Goal: Information Seeking & Learning: Find contact information

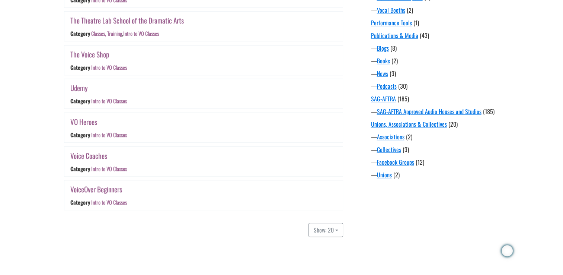
scroll to position [575, 0]
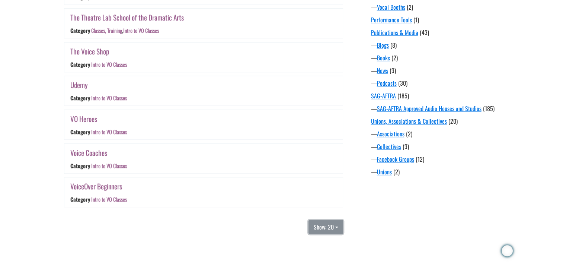
click at [335, 233] on button "Show: 20" at bounding box center [326, 227] width 34 height 14
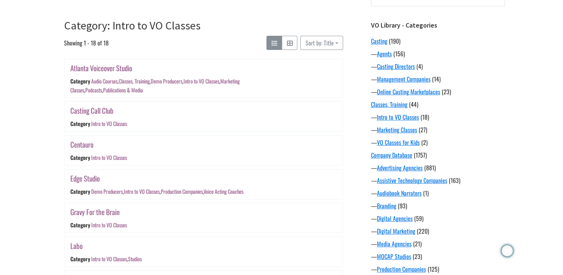
scroll to position [112, 0]
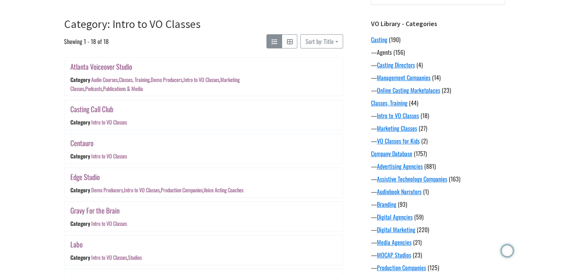
click at [390, 53] on link "Agents" at bounding box center [384, 52] width 15 height 9
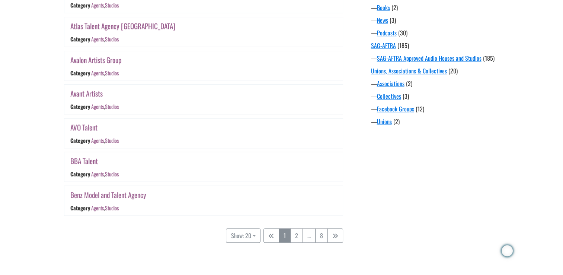
scroll to position [632, 0]
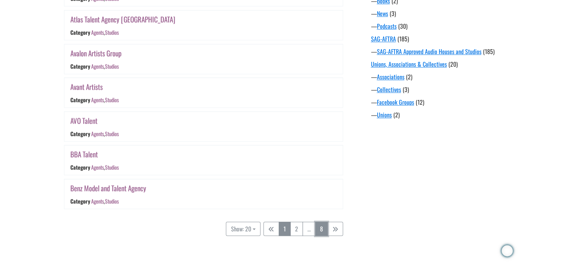
click at [320, 224] on link "8" at bounding box center [321, 229] width 13 height 14
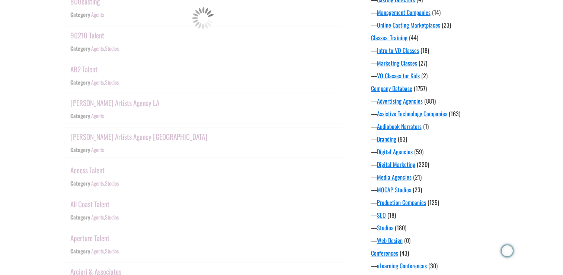
scroll to position [146, 0]
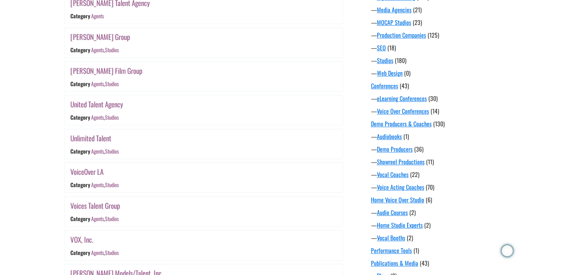
scroll to position [346, 0]
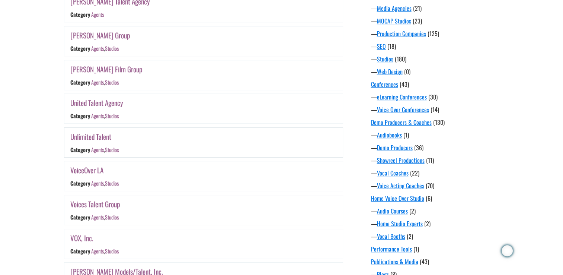
click at [103, 136] on link "Unlimited Talent" at bounding box center [90, 136] width 41 height 11
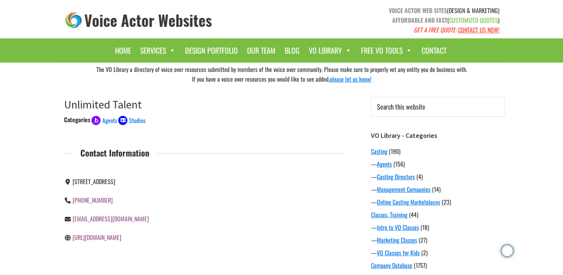
click at [109, 242] on link "http://www.unlimitedtalent.ca" at bounding box center [97, 237] width 49 height 9
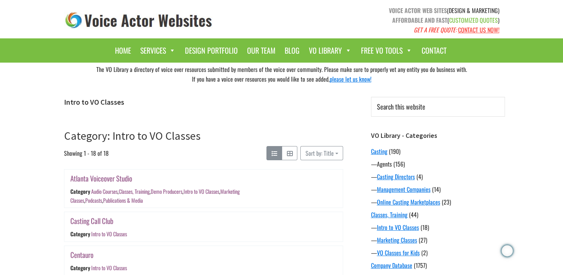
click at [386, 163] on link "Agents" at bounding box center [384, 163] width 15 height 9
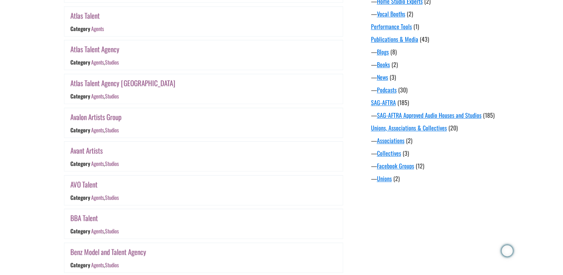
scroll to position [631, 0]
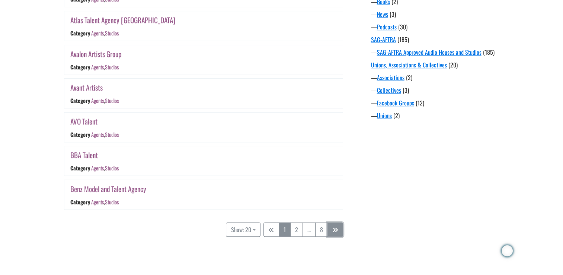
click at [337, 227] on icon "Category: Agents" at bounding box center [336, 230] width 6 height 6
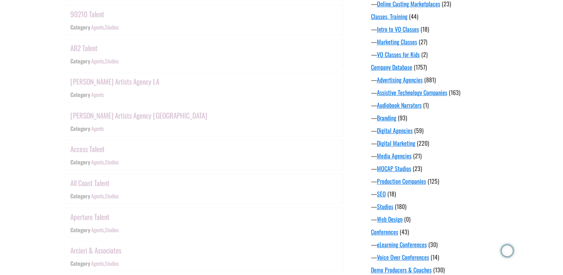
scroll to position [146, 0]
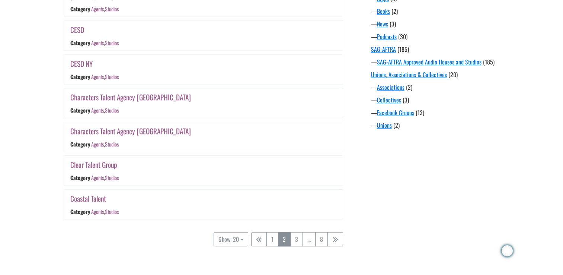
scroll to position [626, 0]
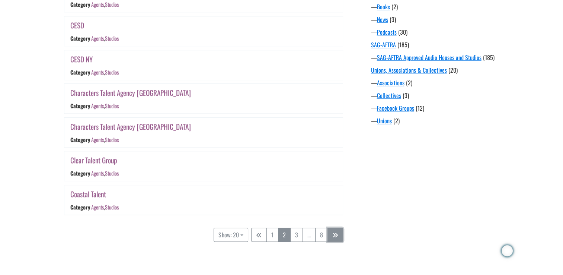
click at [334, 235] on icon "Category: Agents" at bounding box center [336, 235] width 6 height 6
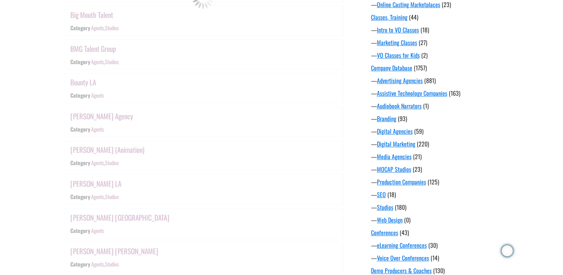
scroll to position [146, 0]
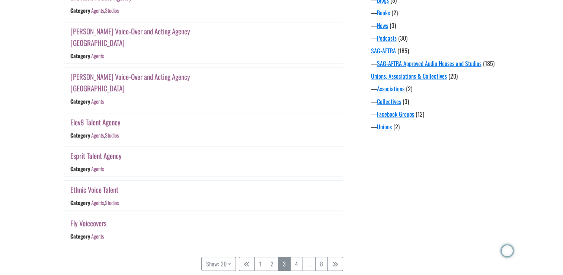
scroll to position [619, 0]
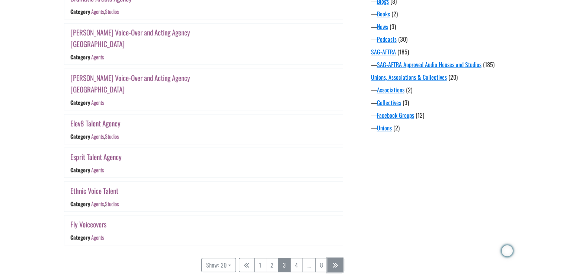
click at [335, 262] on icon "Category: Agents" at bounding box center [336, 265] width 6 height 6
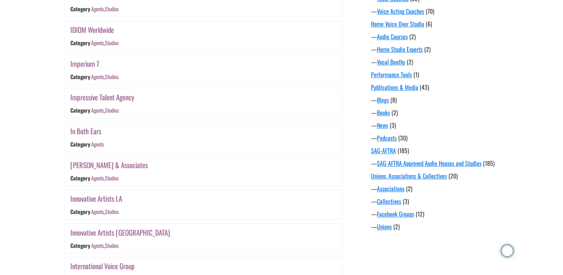
scroll to position [662, 0]
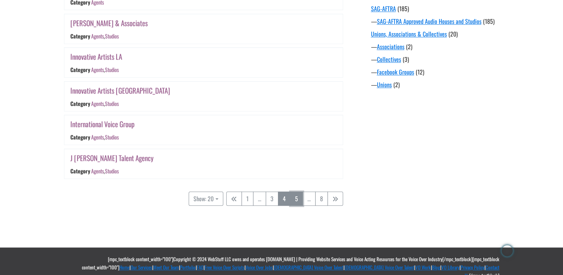
click at [294, 196] on link "5" at bounding box center [296, 198] width 13 height 14
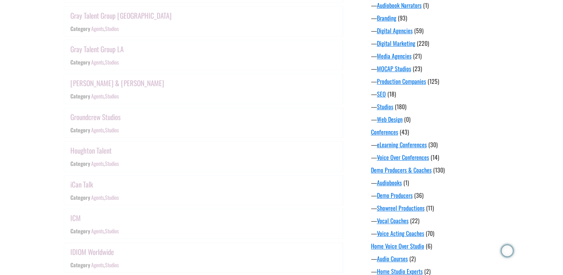
scroll to position [146, 0]
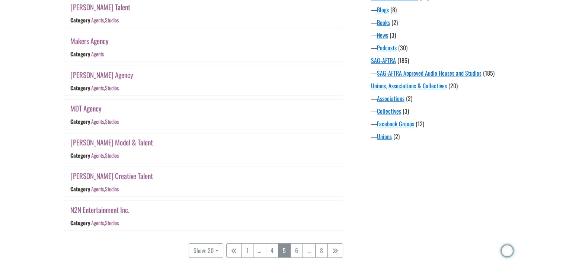
scroll to position [609, 0]
click at [302, 244] on link "6" at bounding box center [296, 251] width 13 height 14
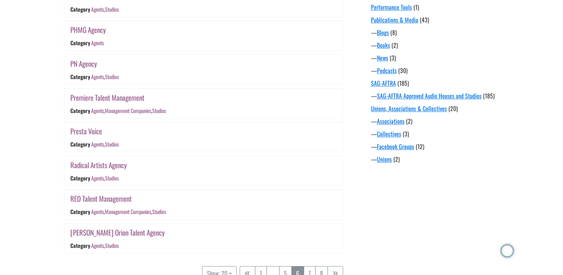
scroll to position [591, 0]
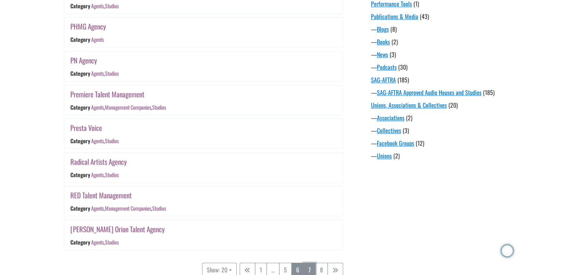
click at [307, 263] on link "7" at bounding box center [310, 270] width 12 height 14
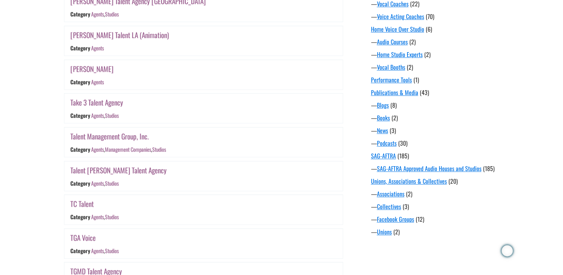
scroll to position [515, 0]
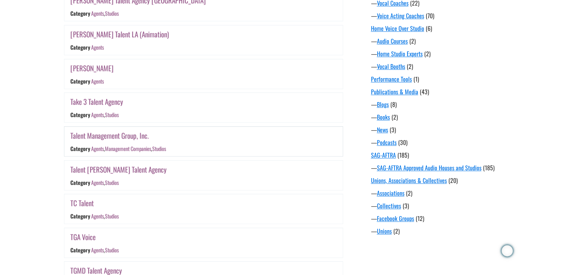
click at [130, 132] on link "Talent Management Group, Inc." at bounding box center [109, 135] width 79 height 11
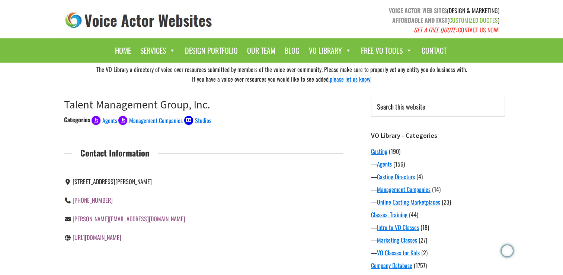
click at [114, 236] on link "[URL][DOMAIN_NAME]" at bounding box center [97, 237] width 49 height 9
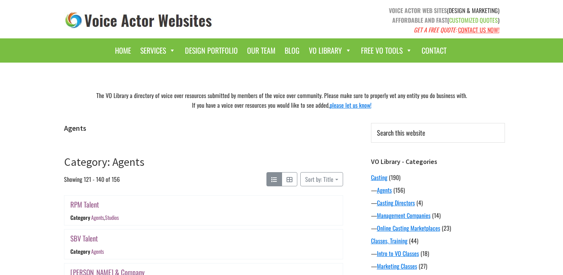
scroll to position [515, 0]
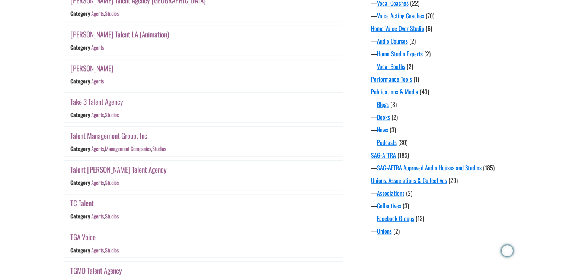
click at [86, 201] on link "TC Talent" at bounding box center [81, 202] width 23 height 11
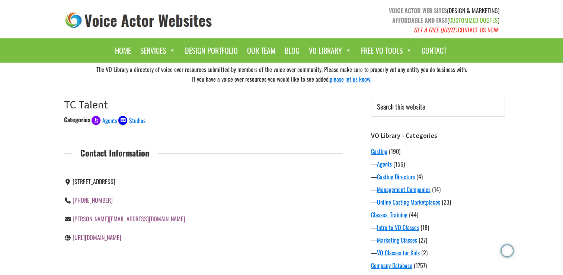
click at [98, 238] on link "[URL][DOMAIN_NAME]" at bounding box center [97, 237] width 49 height 9
